Goal: Task Accomplishment & Management: Use online tool/utility

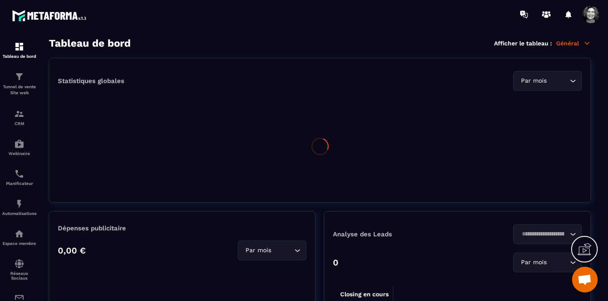
scroll to position [10507, 0]
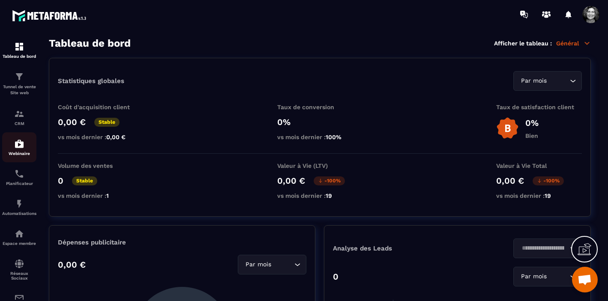
click at [18, 152] on p "Webinaire" at bounding box center [19, 153] width 34 height 5
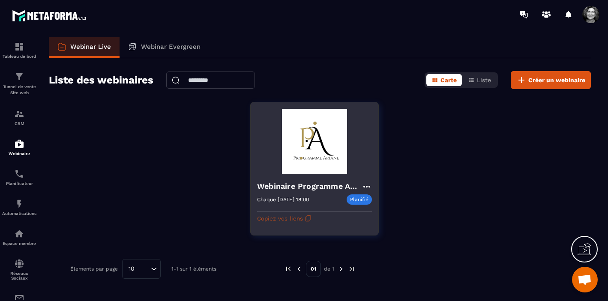
click at [299, 220] on button "Copiez vos liens" at bounding box center [284, 219] width 54 height 14
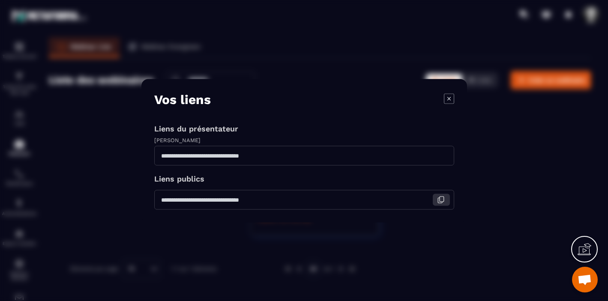
click at [440, 200] on icon "Modal window" at bounding box center [441, 200] width 8 height 8
click at [442, 200] on icon "Modal window" at bounding box center [441, 200] width 8 height 8
click at [441, 200] on icon "Modal window" at bounding box center [441, 200] width 8 height 8
click at [444, 201] on icon "Modal window" at bounding box center [441, 200] width 8 height 8
click at [449, 99] on icon "Modal window" at bounding box center [449, 98] width 10 height 10
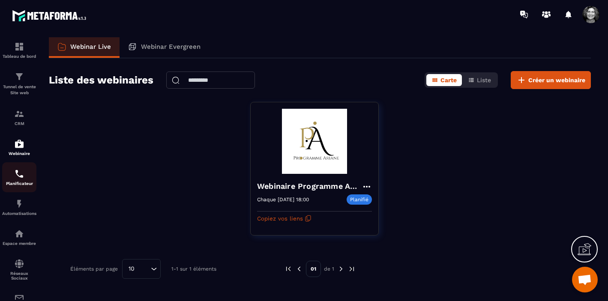
click at [19, 181] on div "Planificateur" at bounding box center [19, 177] width 34 height 17
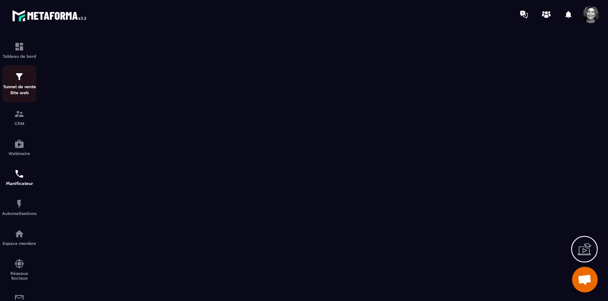
click at [18, 88] on p "Tunnel de vente Site web" at bounding box center [19, 90] width 34 height 12
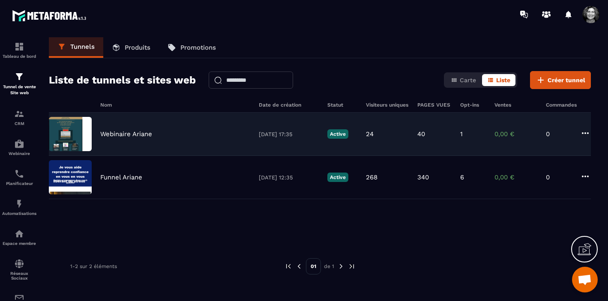
click at [189, 144] on div "Webinaire Ariane 22/08/2025 17:35 Active 24 40 1 0,00 € 0" at bounding box center [320, 134] width 542 height 43
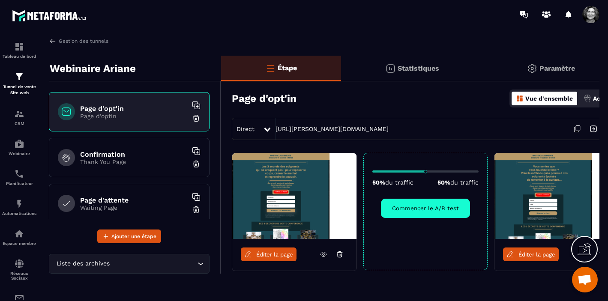
click at [275, 254] on span "Éditer la page" at bounding box center [274, 254] width 37 height 6
